Goal: Task Accomplishment & Management: Manage account settings

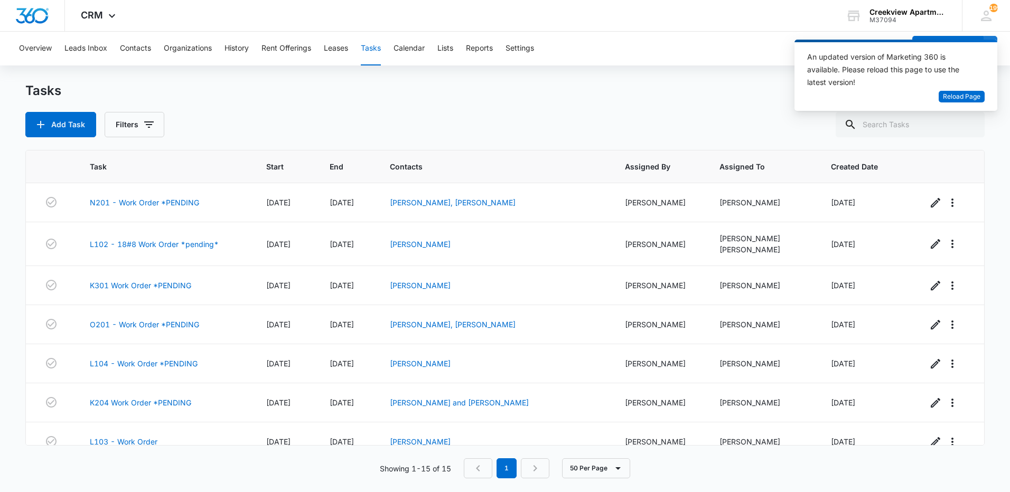
scroll to position [343, 0]
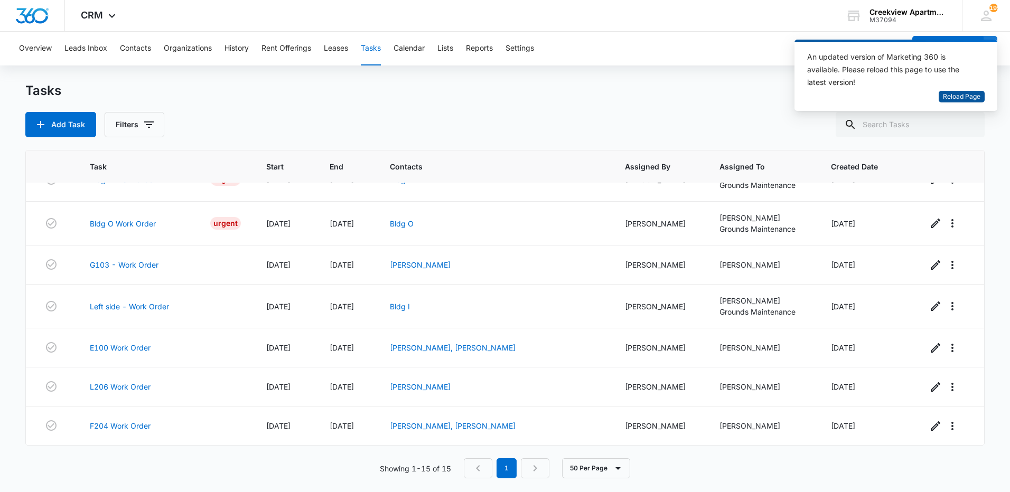
click at [962, 95] on span "Reload Page" at bounding box center [961, 97] width 37 height 10
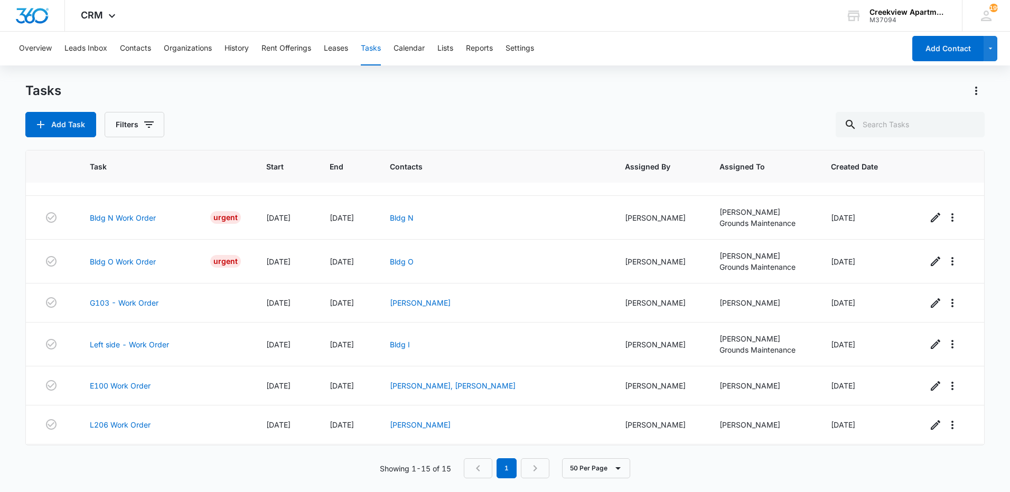
scroll to position [343, 0]
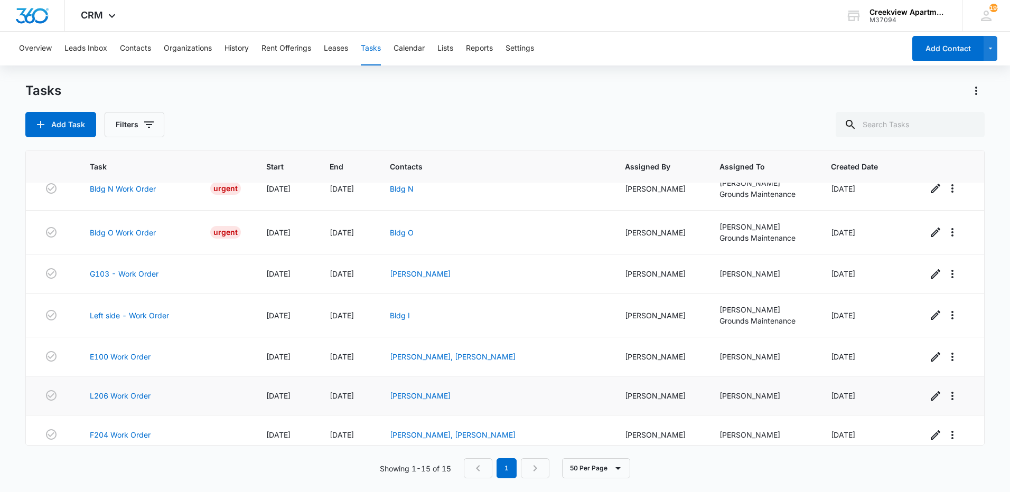
scroll to position [343, 0]
